Goal: Task Accomplishment & Management: Manage account settings

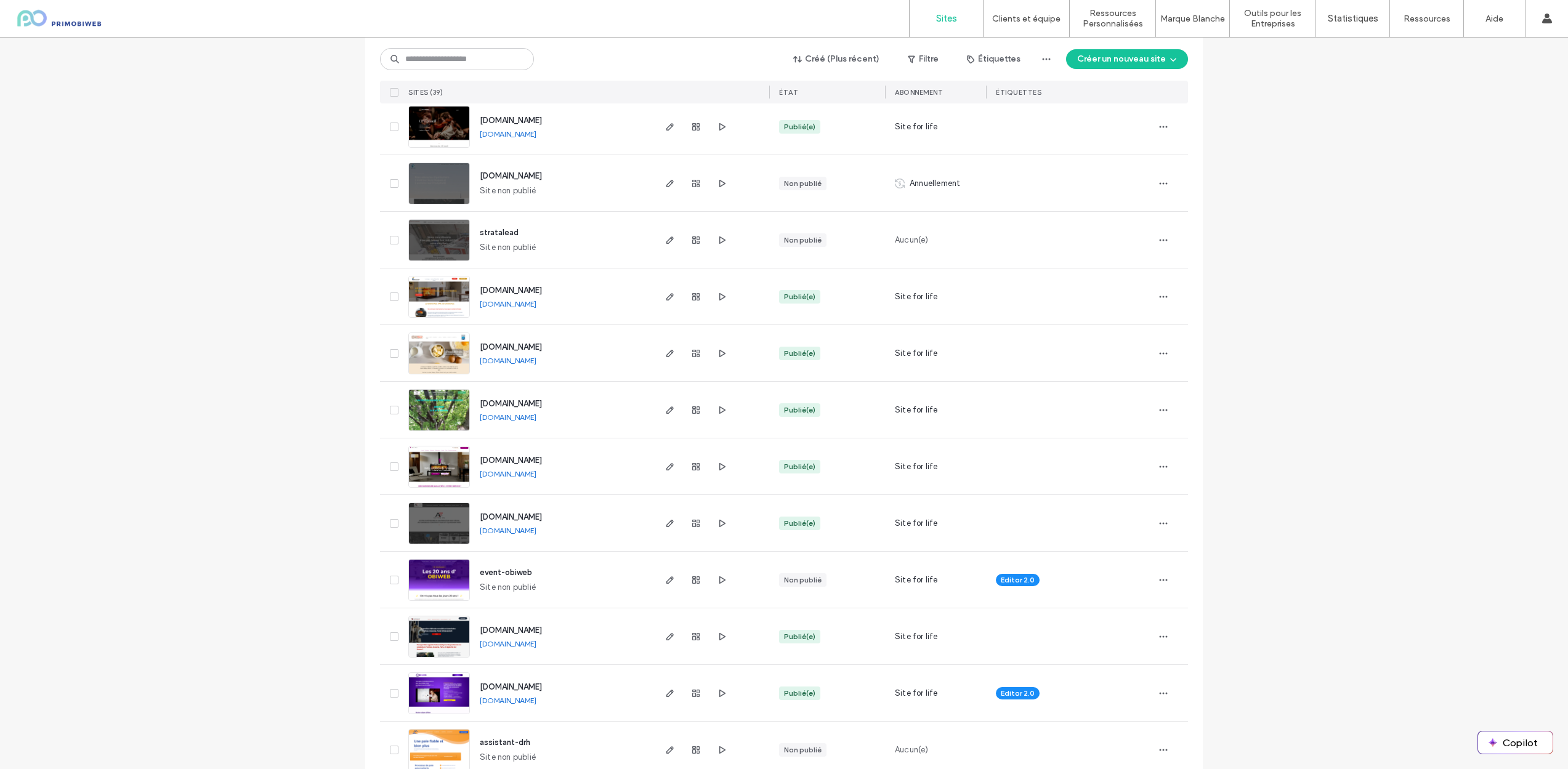
scroll to position [1268, 0]
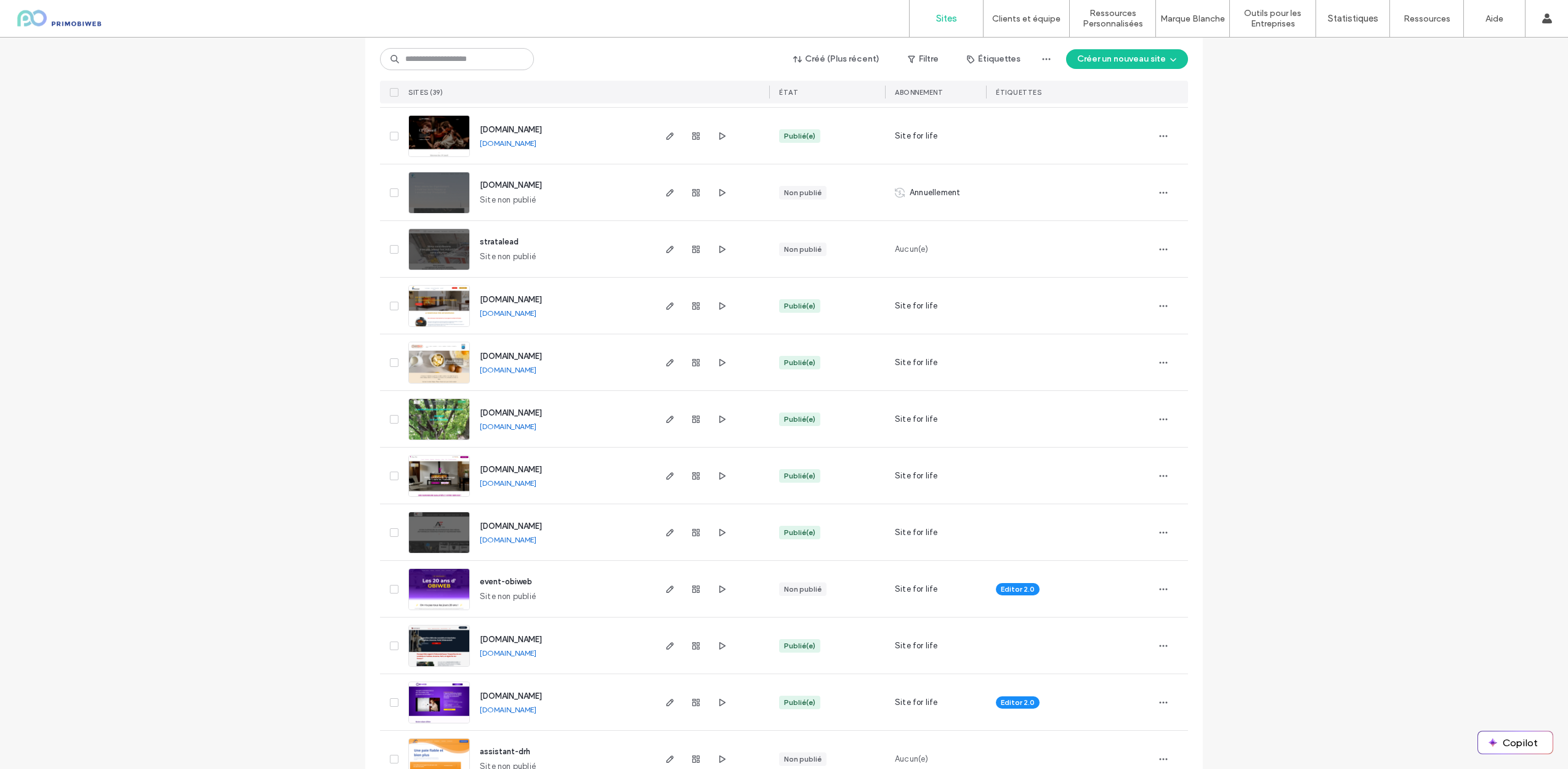
click at [443, 659] on img at bounding box center [439, 667] width 60 height 84
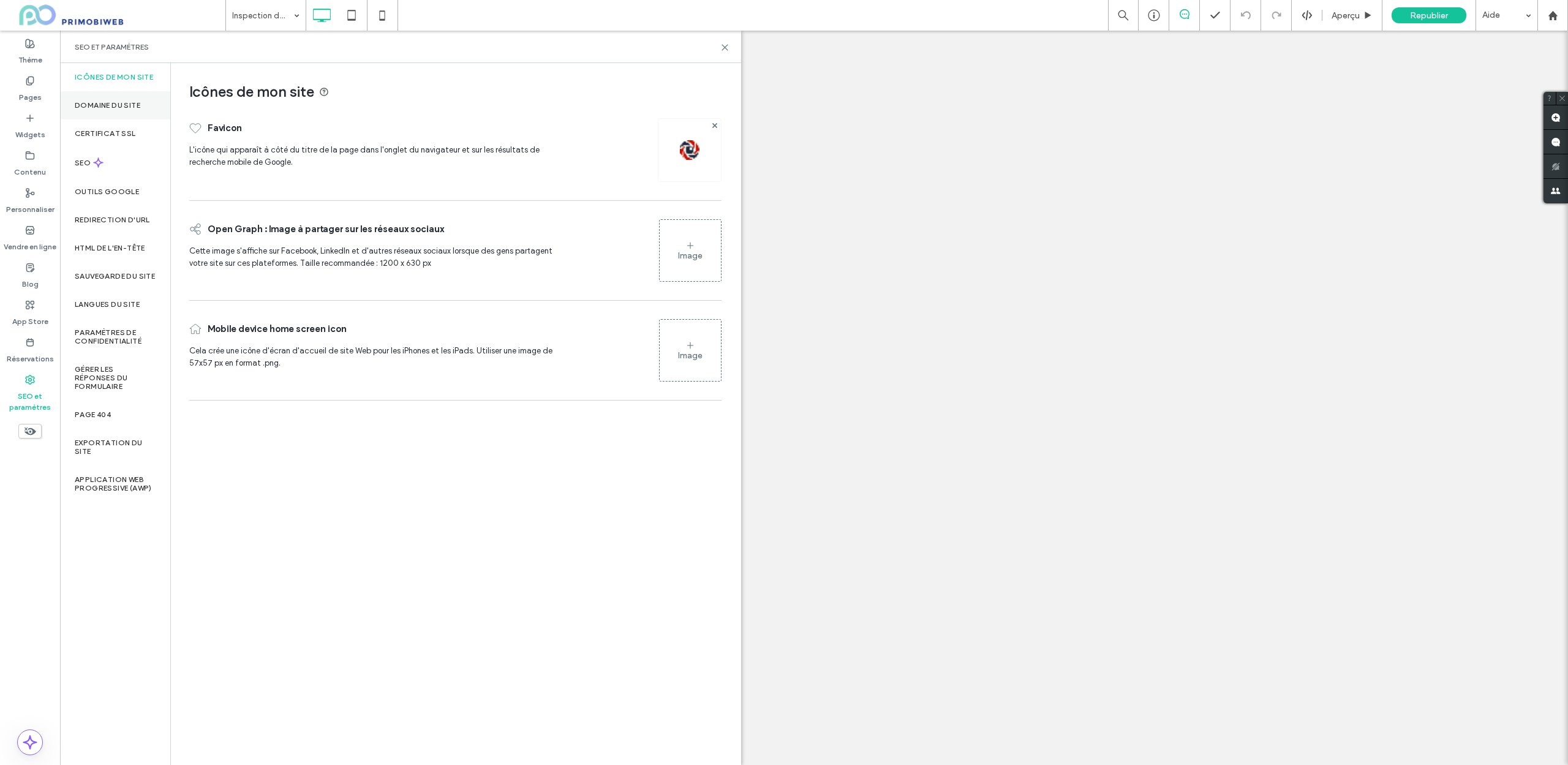
click at [111, 106] on label "Domaine du site" at bounding box center [108, 106] width 66 height 9
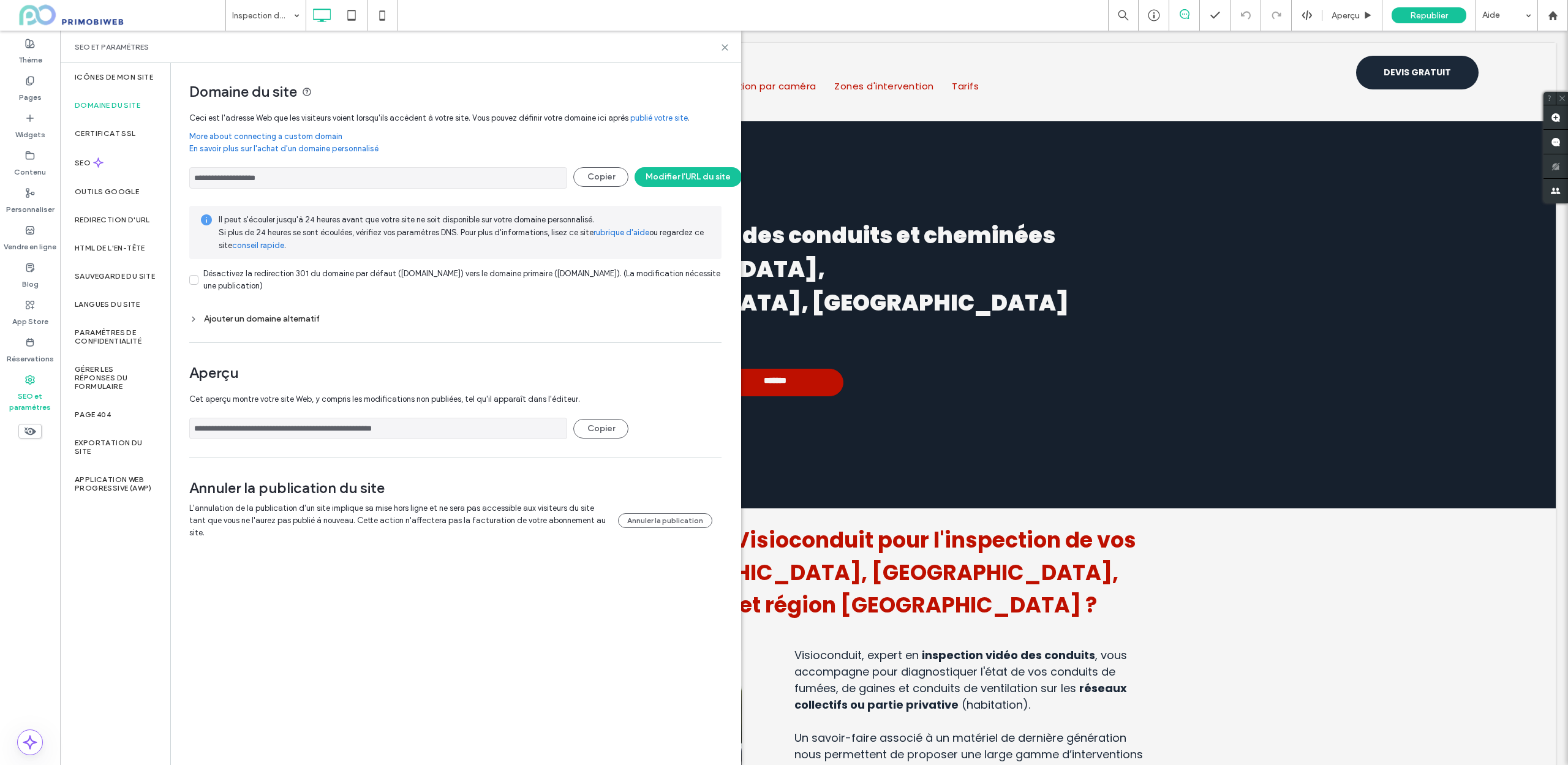
click at [322, 176] on input "**********" at bounding box center [378, 178] width 378 height 21
drag, startPoint x: 357, startPoint y: 180, endPoint x: 132, endPoint y: 174, distance: 225.1
click at [133, 174] on div "**********" at bounding box center [400, 414] width 681 height 702
click at [258, 245] on link "conseil rapide" at bounding box center [258, 245] width 52 height 12
click at [618, 232] on link "rubrique d'aide" at bounding box center [621, 233] width 56 height 12
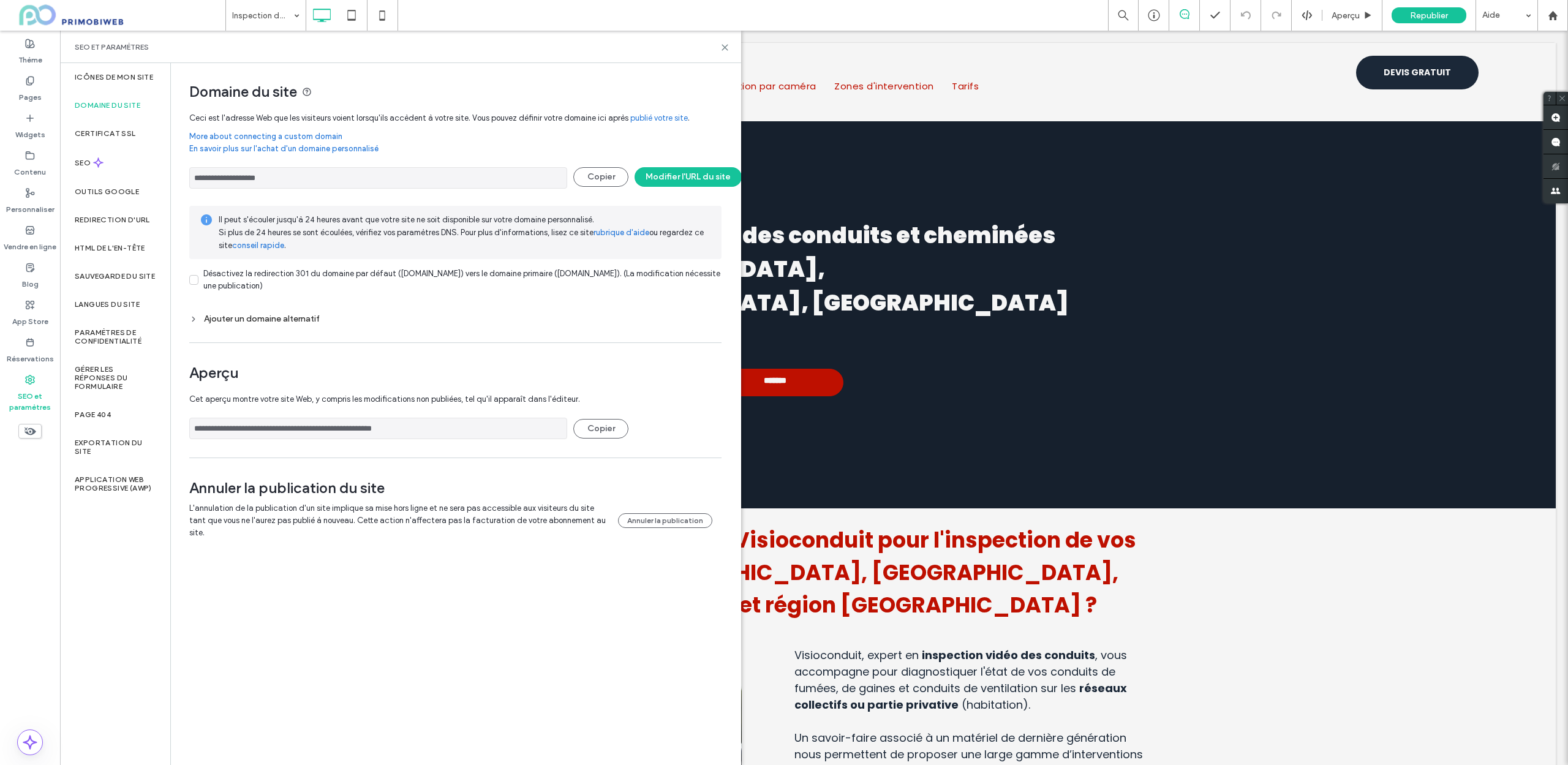
click at [724, 11] on div "Inspection des canalisations par caméra Aperçu Republier Aide" at bounding box center [897, 15] width 1343 height 31
click at [270, 558] on div "**********" at bounding box center [456, 413] width 569 height 701
drag, startPoint x: 1071, startPoint y: 358, endPoint x: 629, endPoint y: 310, distance: 444.6
click at [1071, 358] on div "**********" at bounding box center [813, 315] width 1483 height 387
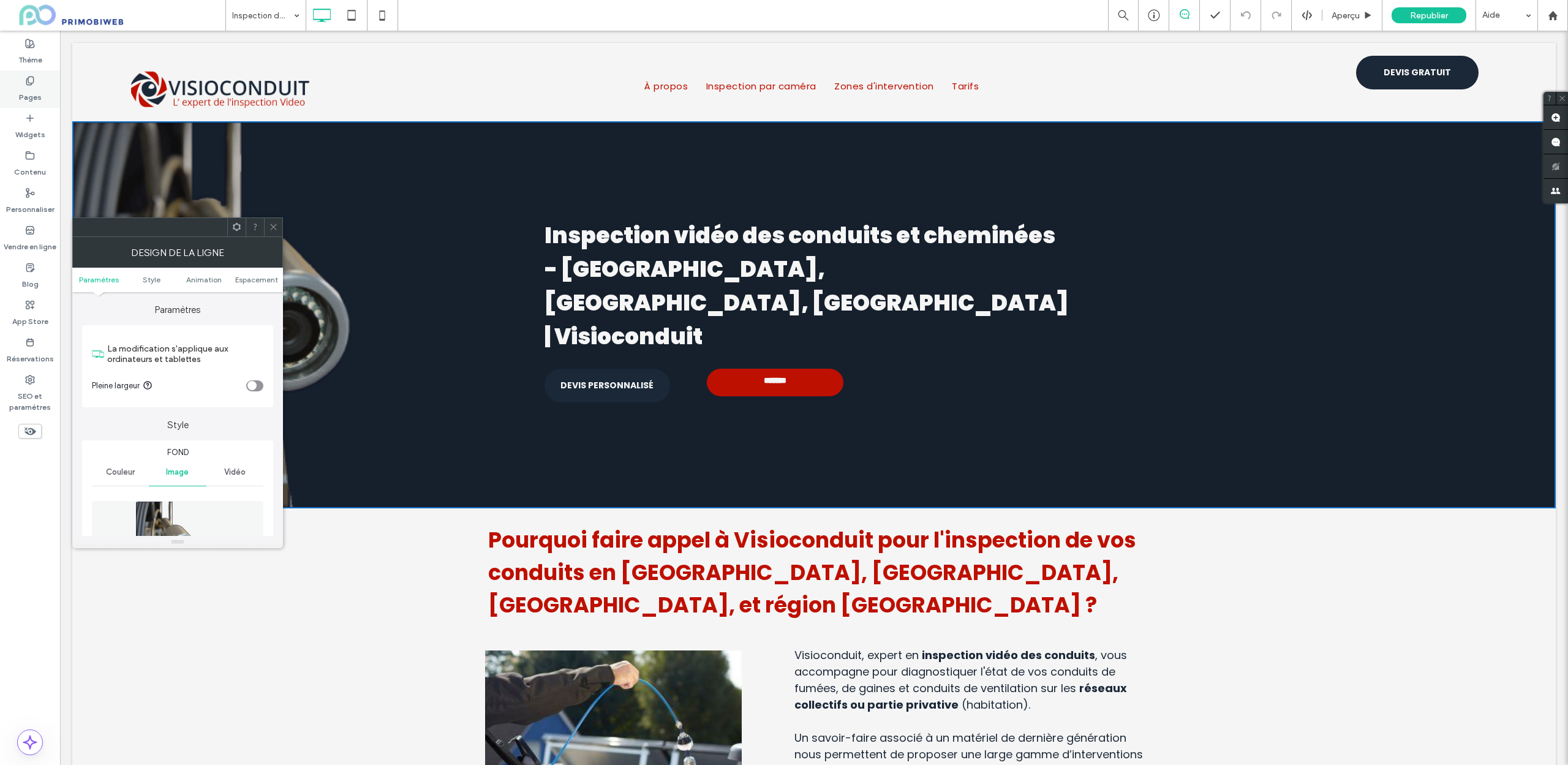
click at [30, 102] on label "Pages" at bounding box center [31, 94] width 23 height 17
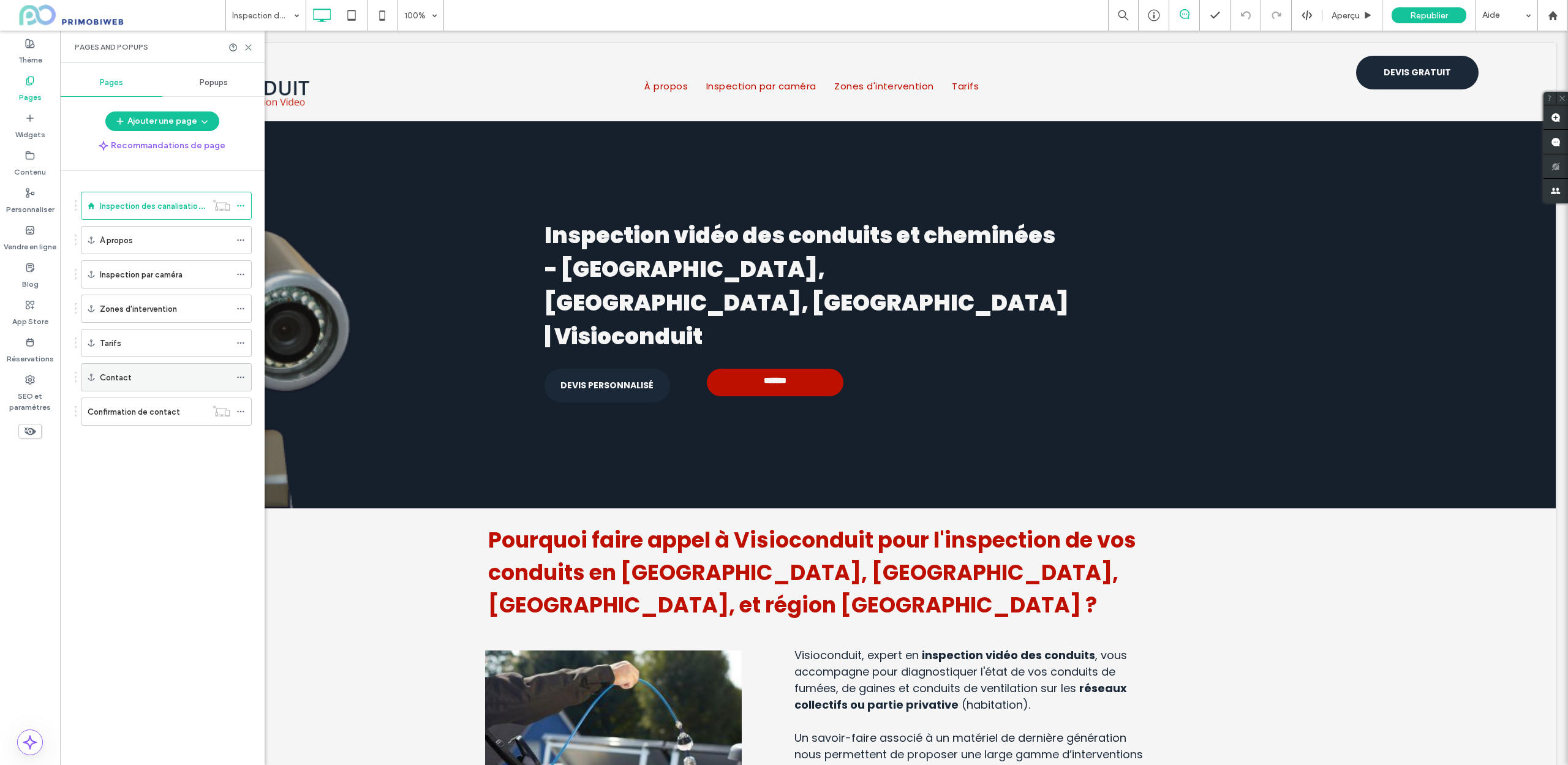
click at [144, 378] on div "Contact" at bounding box center [165, 378] width 131 height 13
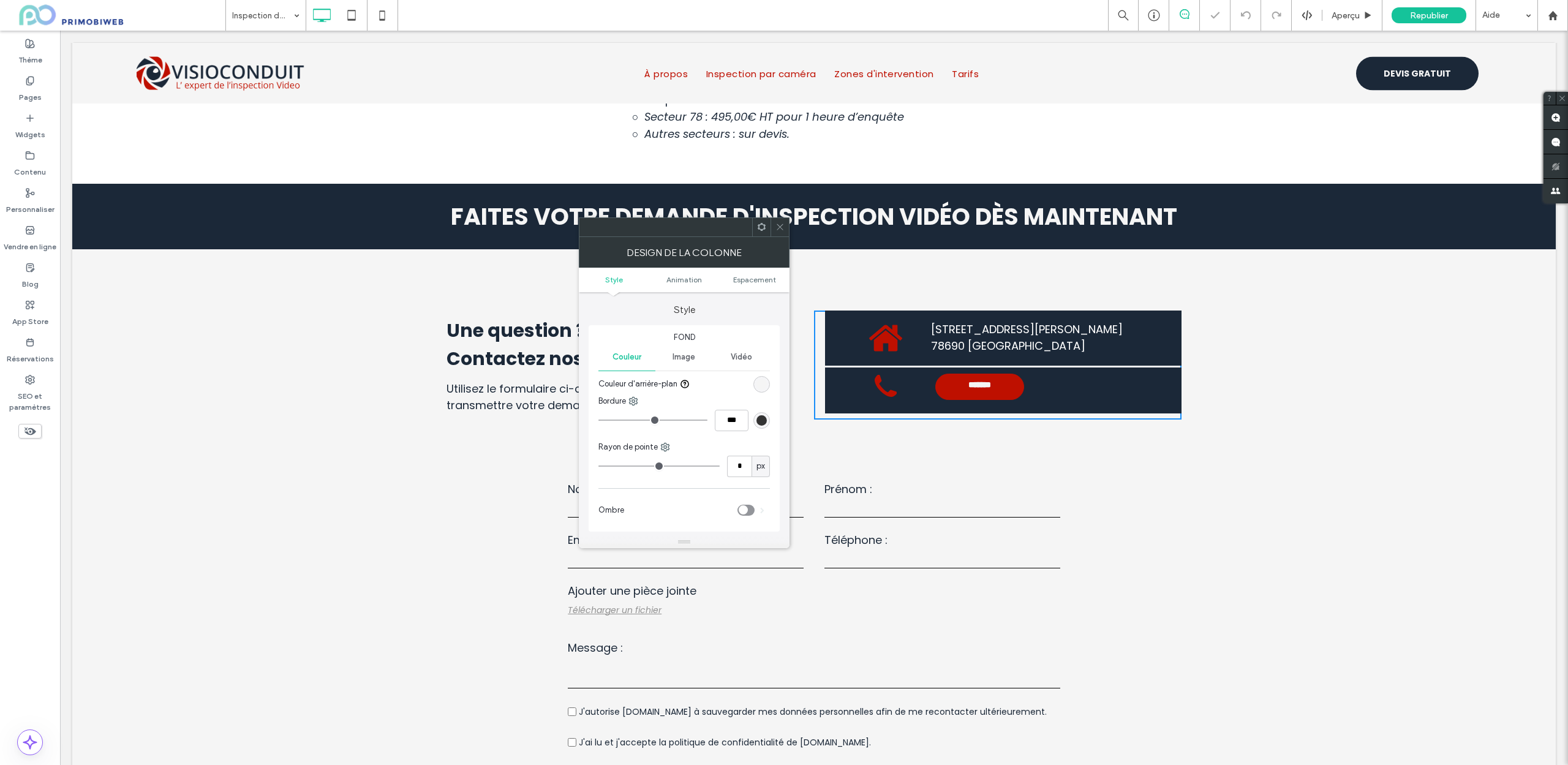
scroll to position [4110, 0]
click at [780, 233] on span at bounding box center [780, 228] width 9 height 19
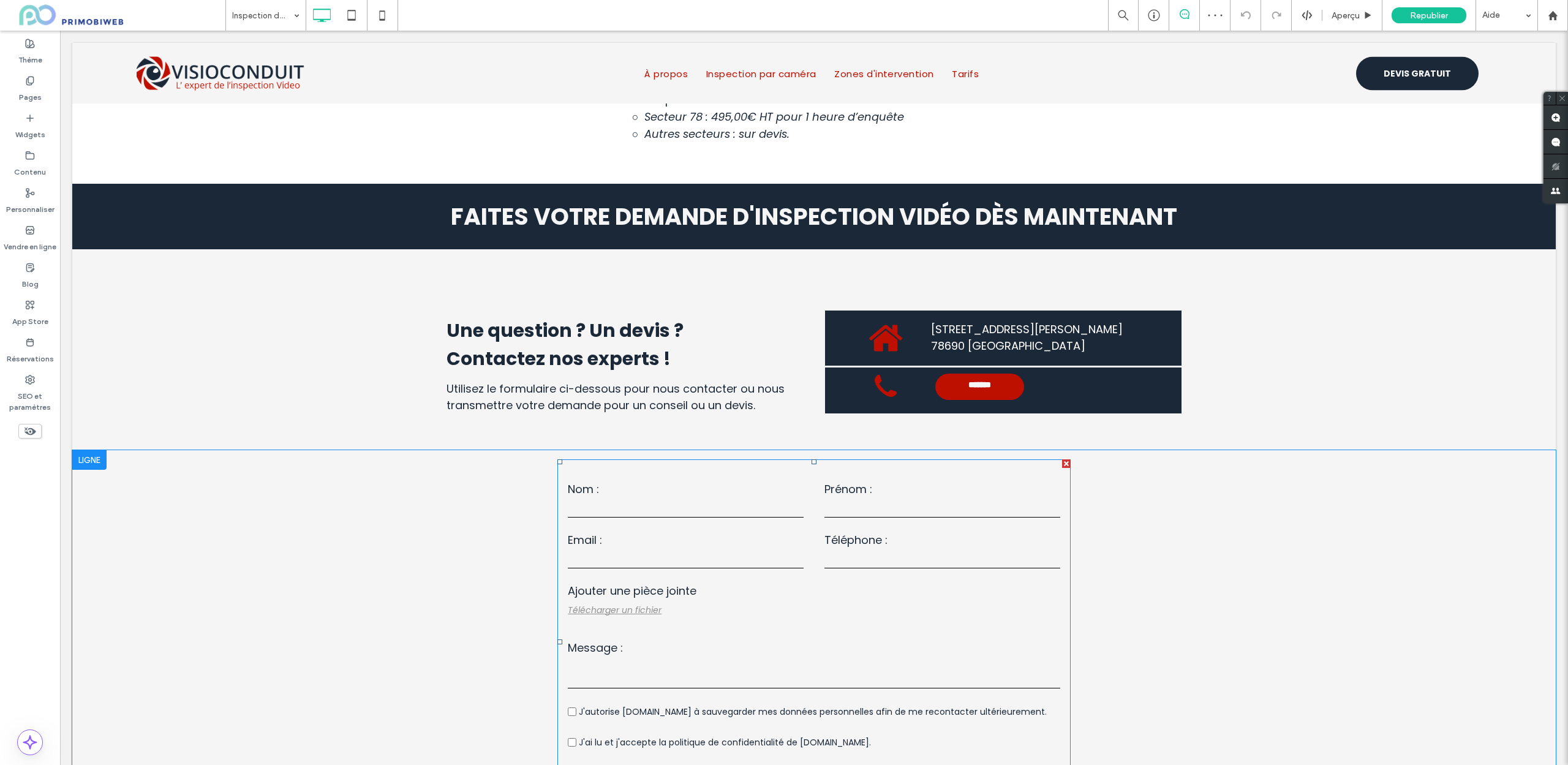
click at [860, 500] on input "text" at bounding box center [942, 509] width 236 height 19
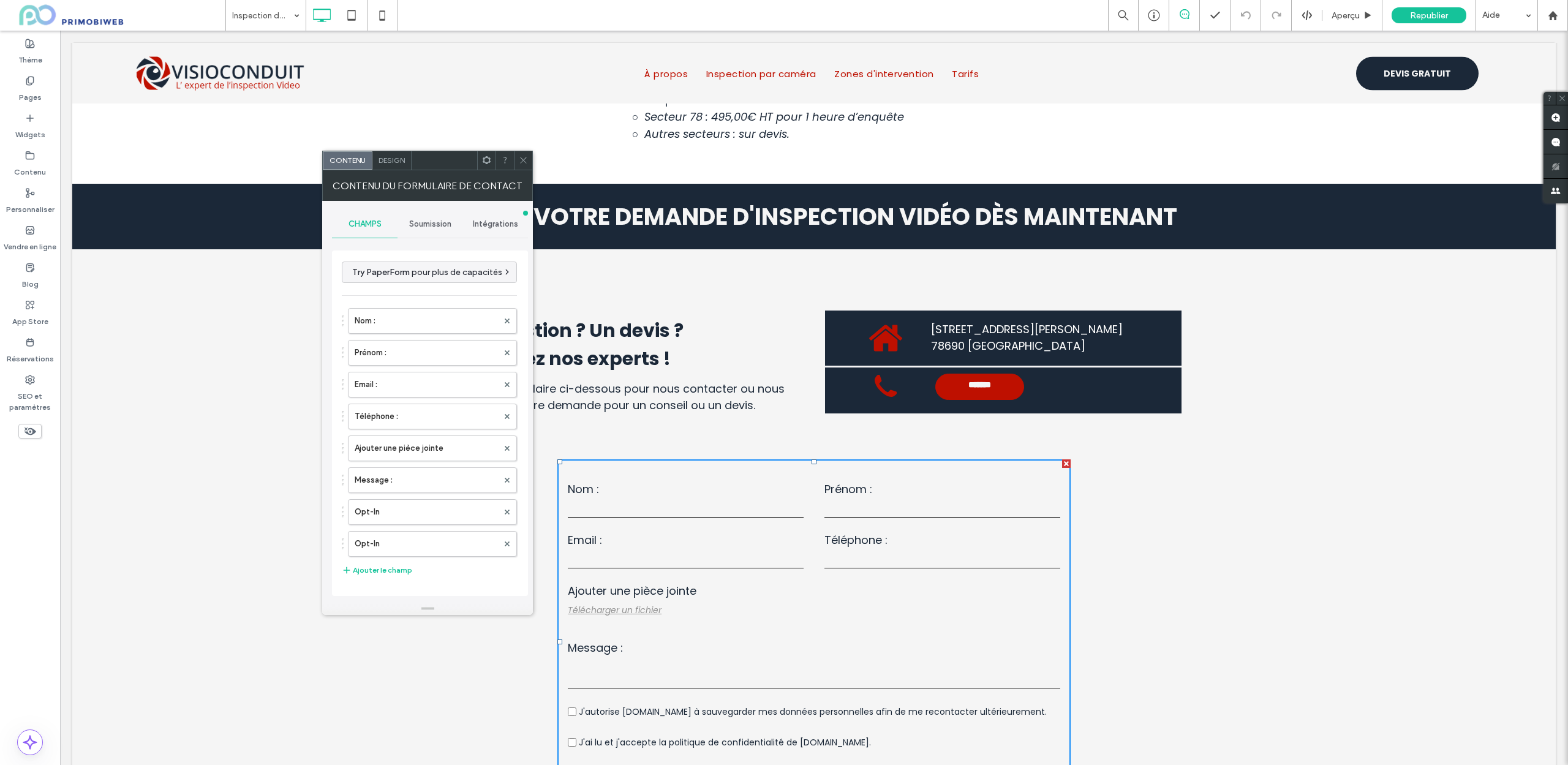
click at [432, 223] on span "Soumission" at bounding box center [429, 224] width 42 height 10
click at [448, 283] on label "Notification de nouvelle soumission" at bounding box center [430, 282] width 163 height 24
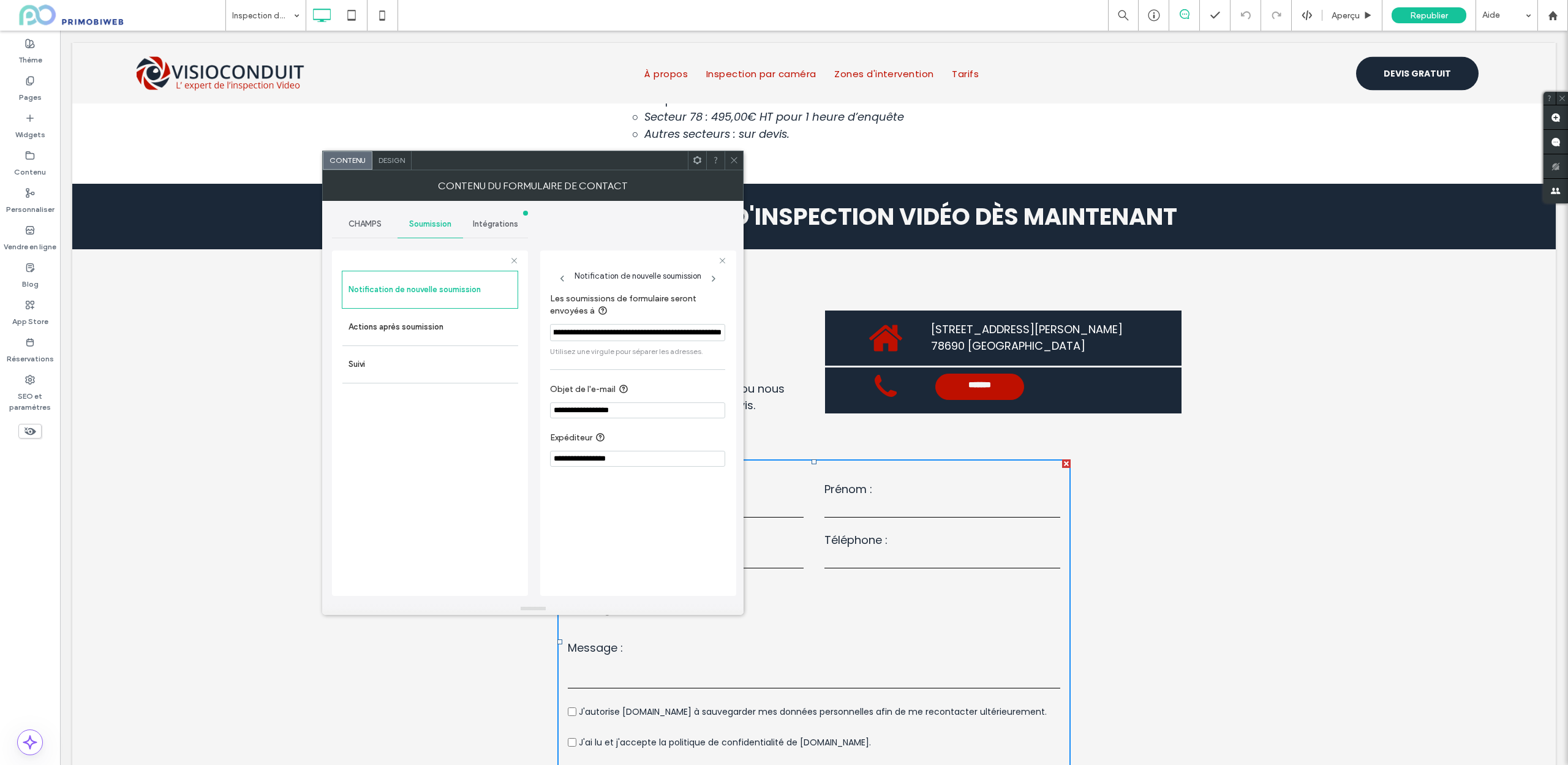
scroll to position [0, 91]
click at [410, 333] on label "Actions après soumission" at bounding box center [430, 327] width 163 height 24
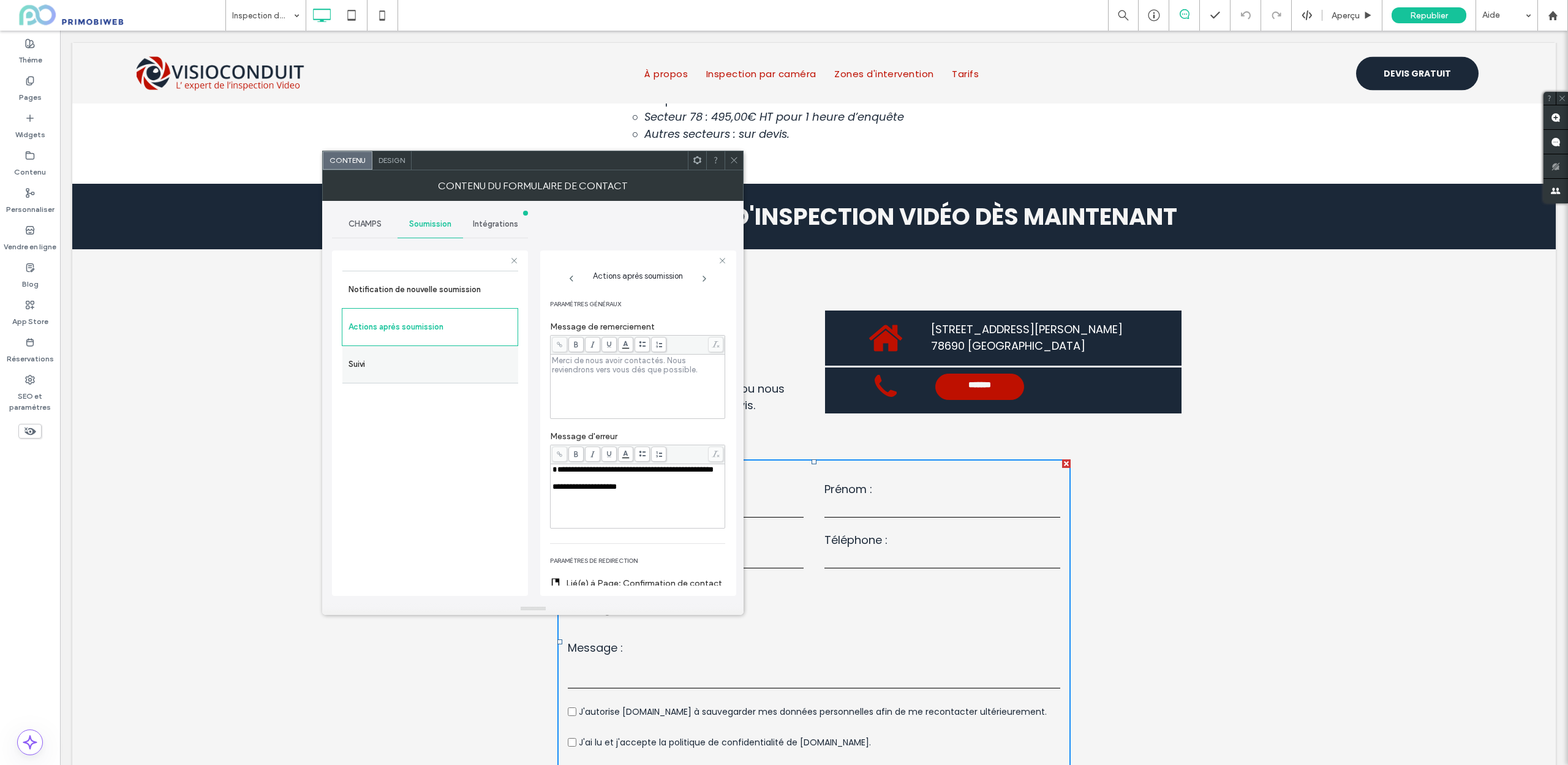
click at [372, 362] on label "Suivi" at bounding box center [430, 365] width 163 height 24
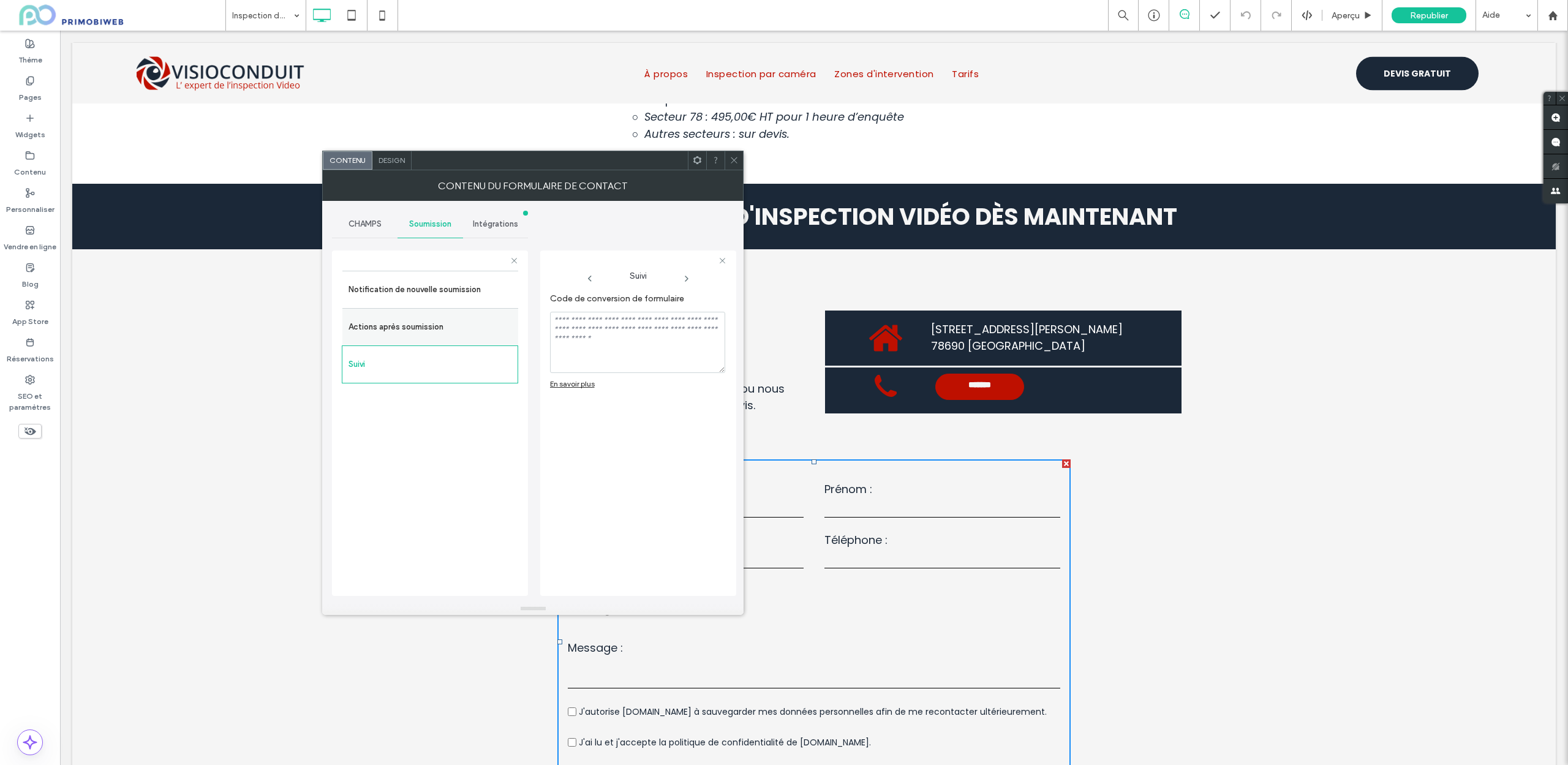
click at [416, 331] on label "Actions après soumission" at bounding box center [430, 327] width 163 height 24
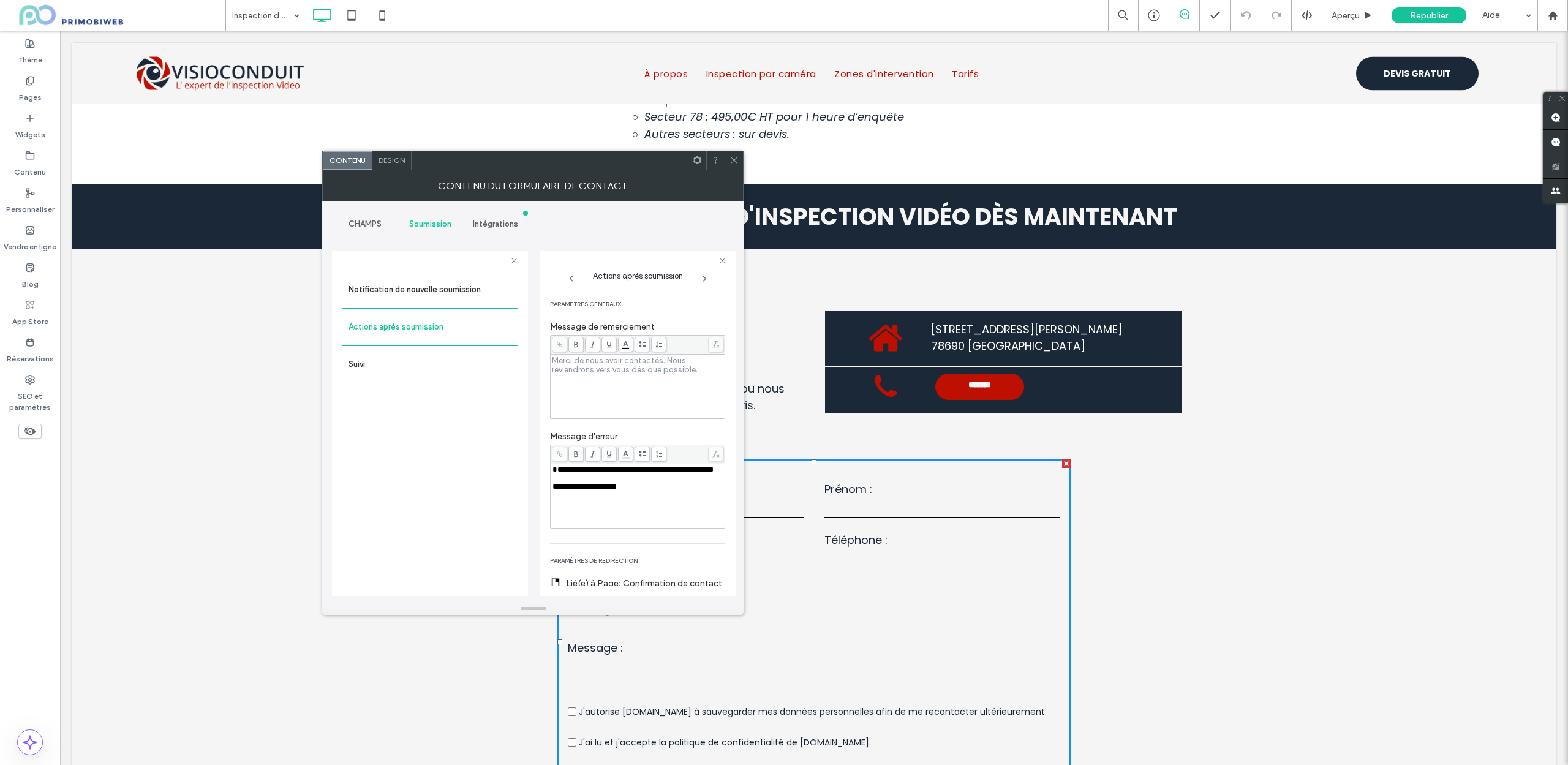
scroll to position [4109, 0]
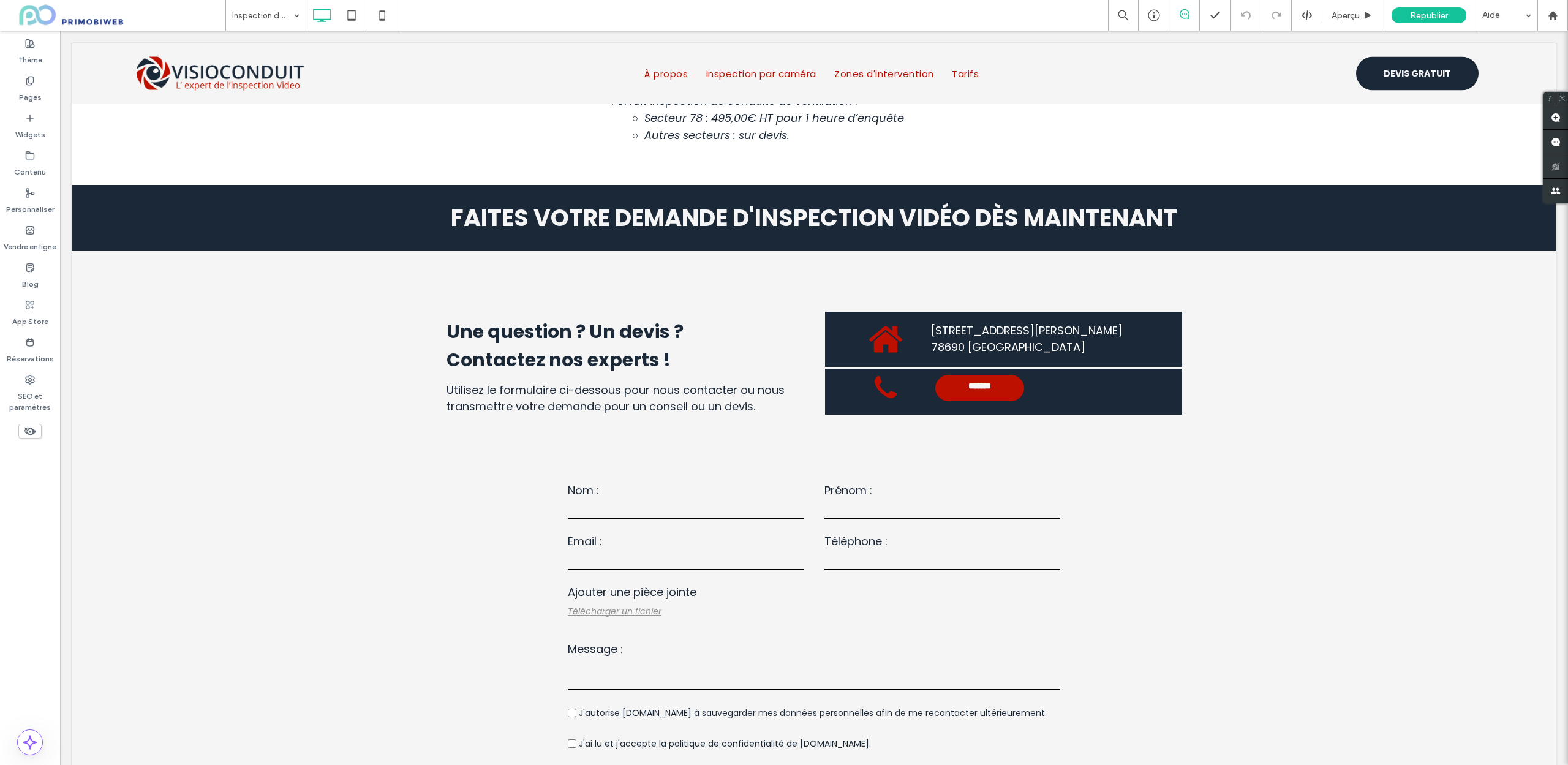
drag, startPoint x: 469, startPoint y: 59, endPoint x: 614, endPoint y: 31, distance: 147.7
click at [469, 59] on div at bounding box center [813, 73] width 1483 height 61
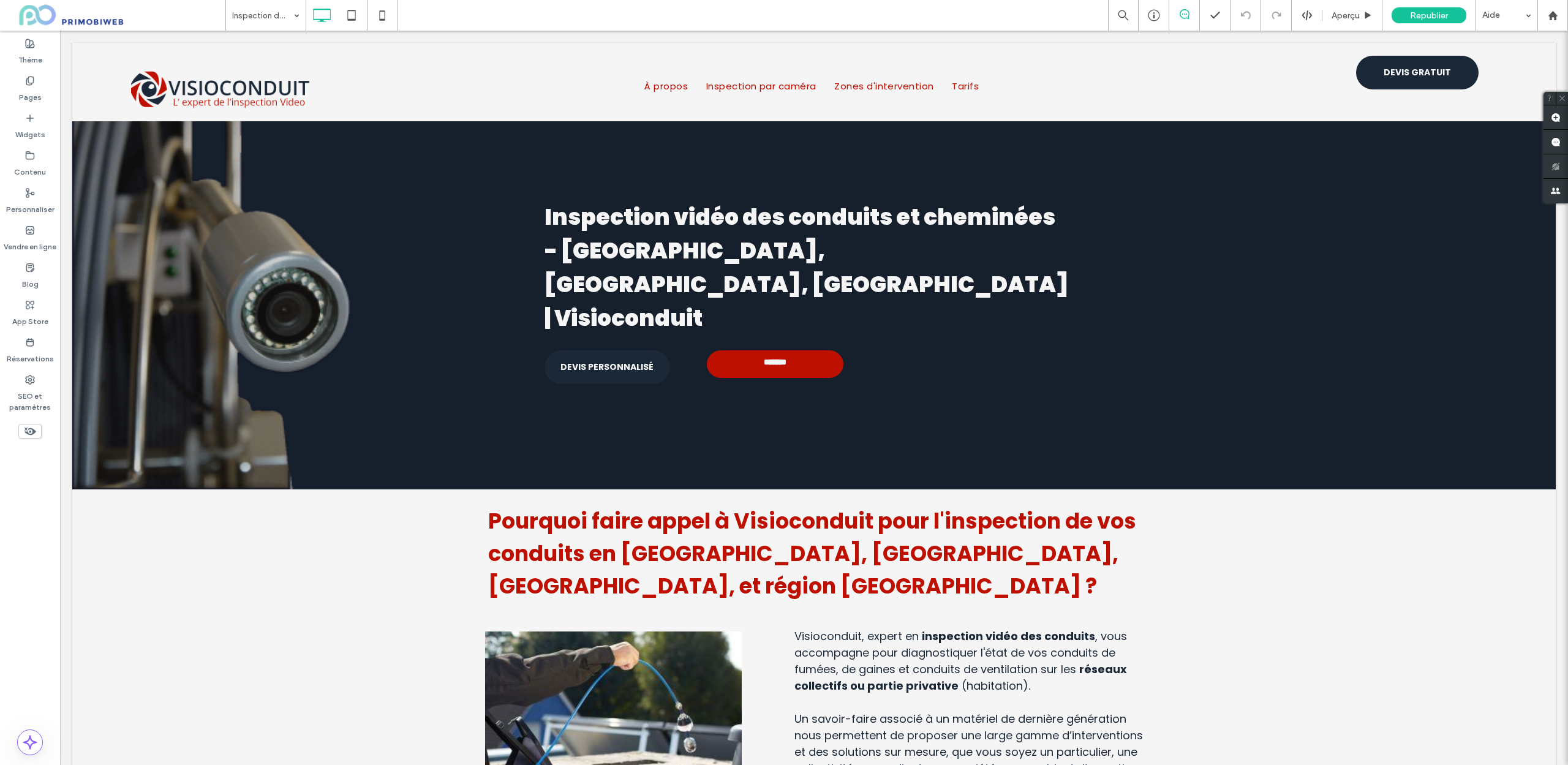
scroll to position [0, 0]
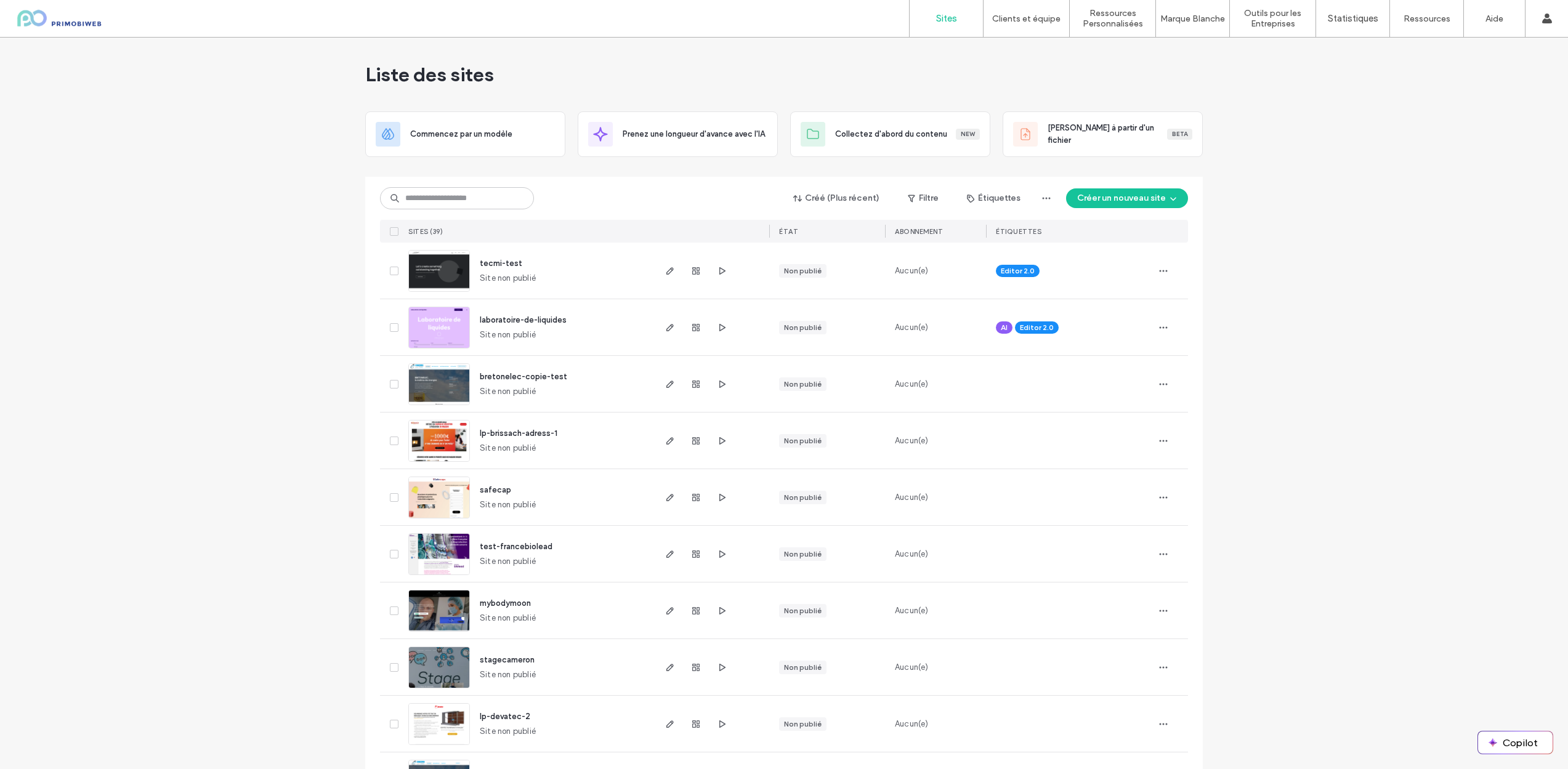
click at [696, 17] on div "Sites Clients et équipe Gestion des Clients Facturation du Client Autorisations…" at bounding box center [784, 19] width 1568 height 37
